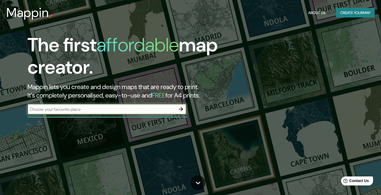
click at [89, 109] on input "text" at bounding box center [101, 109] width 148 height 6
type input "[GEOGRAPHIC_DATA]"
click at [178, 109] on icon "button" at bounding box center [181, 109] width 6 height 6
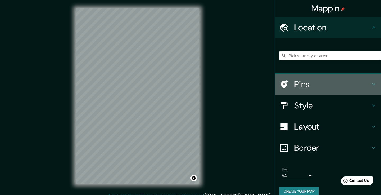
click at [316, 86] on h4 "Pins" at bounding box center [332, 84] width 76 height 11
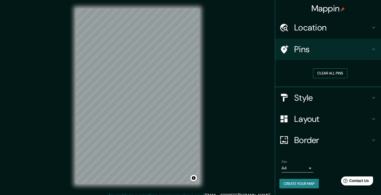
click at [327, 73] on button "Clear all pins" at bounding box center [330, 73] width 34 height 10
click at [326, 71] on button "Clear all pins" at bounding box center [330, 73] width 34 height 10
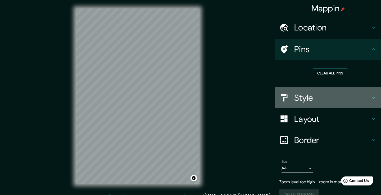
click at [339, 106] on div "Style" at bounding box center [328, 97] width 106 height 21
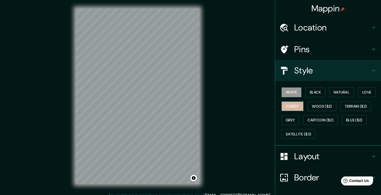
click at [299, 107] on button "Forest" at bounding box center [292, 106] width 22 height 10
click at [292, 95] on button "White" at bounding box center [291, 92] width 20 height 10
click at [330, 154] on h4 "Layout" at bounding box center [332, 156] width 76 height 11
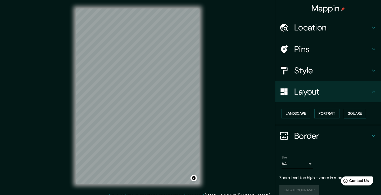
click at [358, 114] on button "Square" at bounding box center [354, 113] width 22 height 10
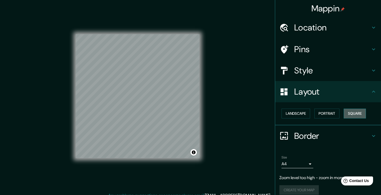
click at [358, 114] on button "Square" at bounding box center [354, 113] width 22 height 10
click at [299, 114] on button "Landscape" at bounding box center [295, 113] width 29 height 10
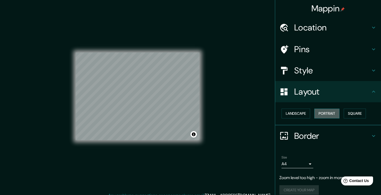
click at [337, 114] on button "Portrait" at bounding box center [326, 113] width 25 height 10
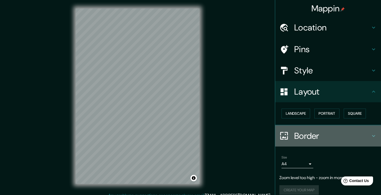
click at [329, 135] on h4 "Border" at bounding box center [332, 135] width 76 height 11
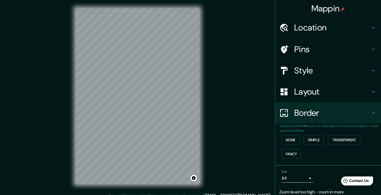
click at [362, 123] on div "Border" at bounding box center [328, 112] width 106 height 21
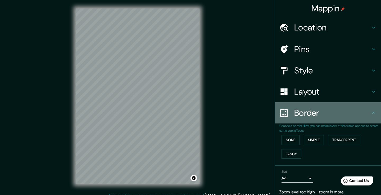
click at [374, 115] on icon at bounding box center [373, 112] width 6 height 6
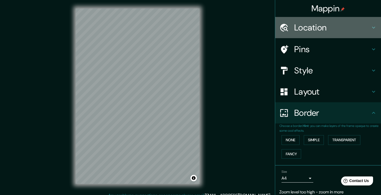
click at [372, 23] on div "Location" at bounding box center [328, 27] width 106 height 21
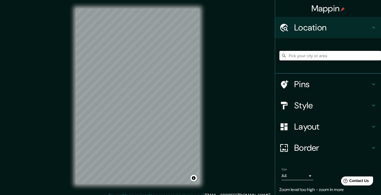
click at [350, 60] on input "Pick your city or area" at bounding box center [330, 56] width 102 height 10
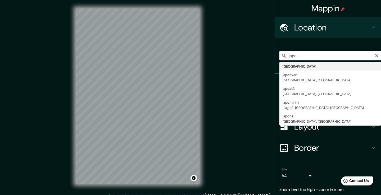
type input "[GEOGRAPHIC_DATA]"
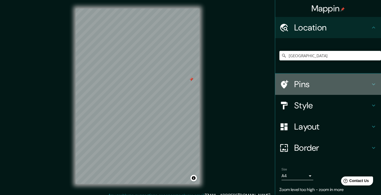
click at [331, 85] on h4 "Pins" at bounding box center [332, 84] width 76 height 11
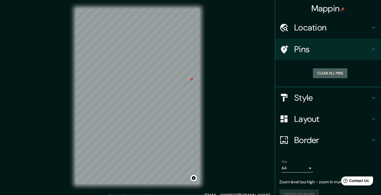
click at [334, 71] on button "Clear all pins" at bounding box center [330, 73] width 34 height 10
